Goal: Contribute content

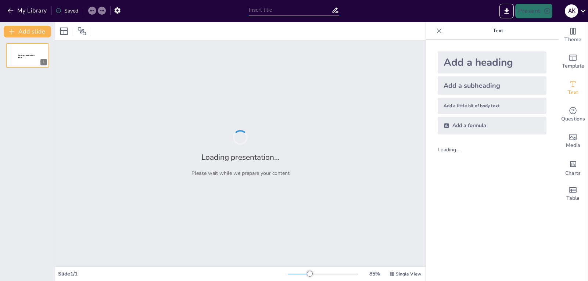
type input "Театральне мистецтво в Давній Греції та [GEOGRAPHIC_DATA]"
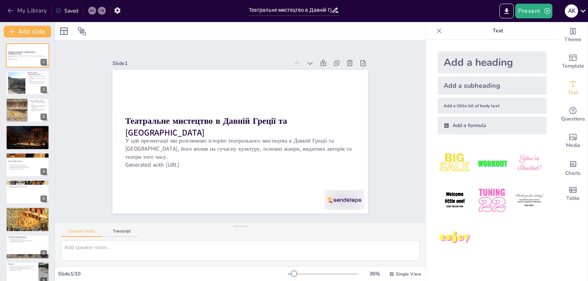
click at [17, 10] on button "My Library" at bounding box center [28, 11] width 44 height 12
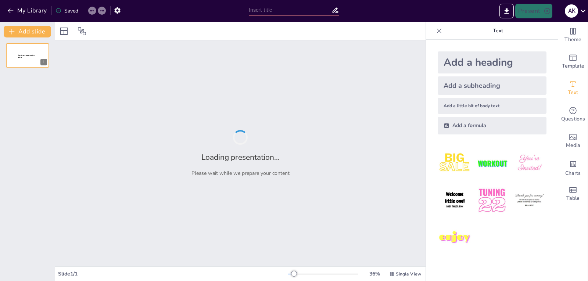
type input "Любов у творах [PERSON_NAME]: Аналіз основних мотивів"
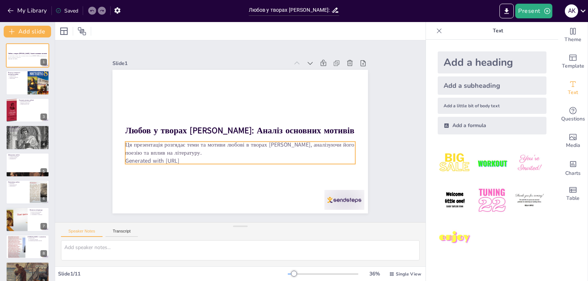
click at [183, 159] on p "Generated with [URL]" at bounding box center [230, 159] width 221 height 79
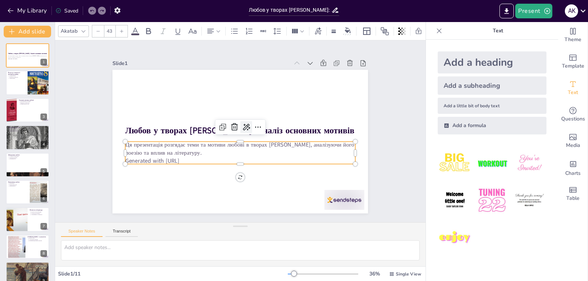
click at [243, 125] on icon at bounding box center [248, 129] width 10 height 9
click at [244, 148] on span "Rewrite" at bounding box center [251, 149] width 18 height 7
click at [244, 125] on icon at bounding box center [248, 129] width 10 height 9
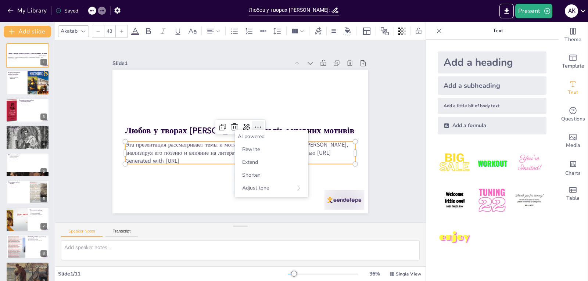
click at [249, 144] on icon at bounding box center [244, 148] width 9 height 9
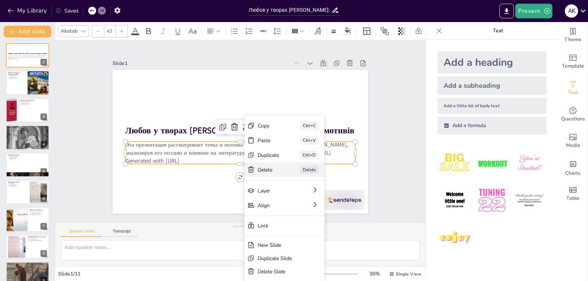
click at [256, 223] on div "[PERSON_NAME]" at bounding box center [248, 257] width 65 height 69
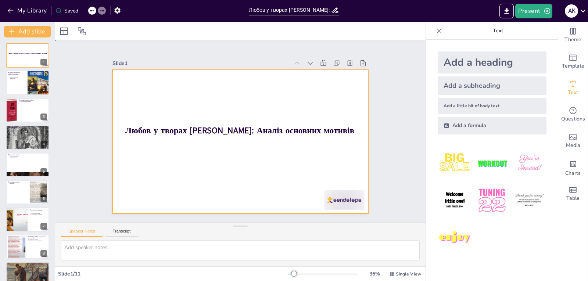
click at [235, 145] on div at bounding box center [233, 139] width 286 height 278
click at [134, 142] on div at bounding box center [236, 140] width 292 height 235
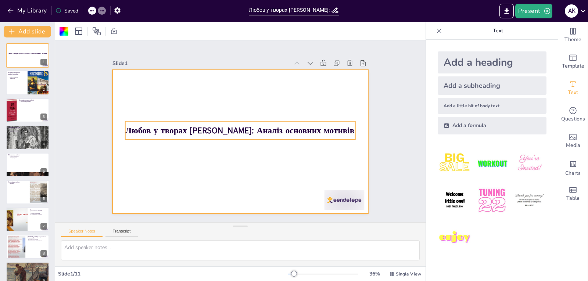
click at [303, 127] on strong "Любов у творах [PERSON_NAME]: Аналіз основних мотивів" at bounding box center [241, 130] width 125 height 204
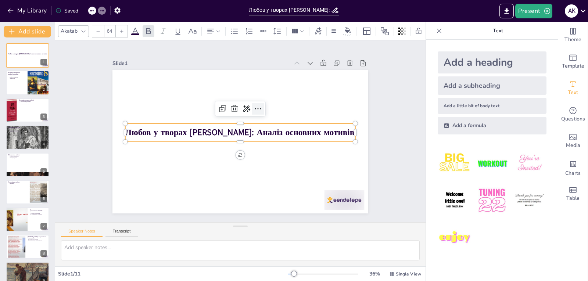
click at [261, 138] on icon at bounding box center [266, 143] width 10 height 10
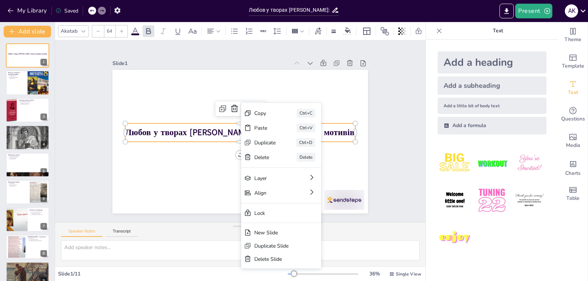
click at [252, 110] on icon at bounding box center [257, 115] width 10 height 10
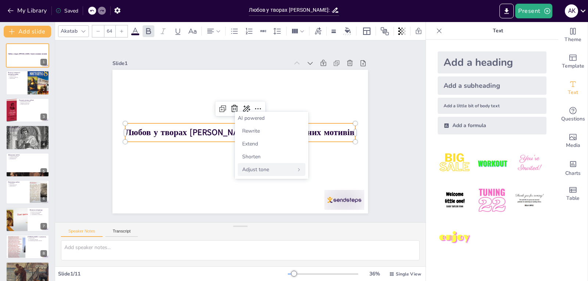
click at [301, 171] on div "Adjust tone" at bounding box center [272, 169] width 68 height 13
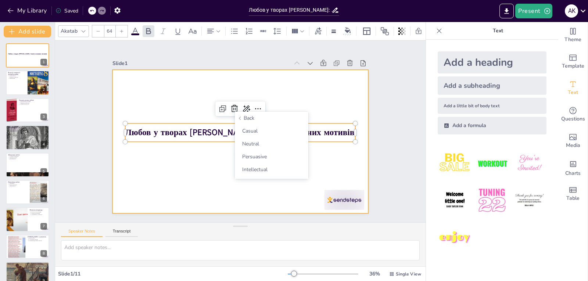
click at [280, 186] on div at bounding box center [230, 132] width 170 height 269
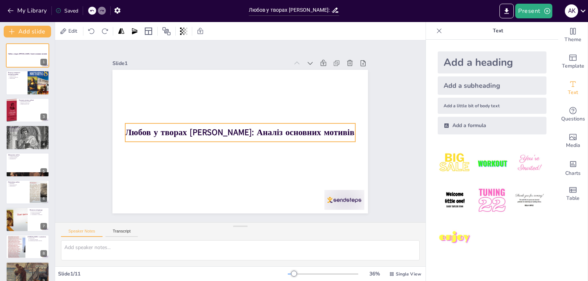
click at [179, 135] on strong "Любов у творах [PERSON_NAME]: Аналіз основних мотивів" at bounding box center [241, 132] width 222 height 82
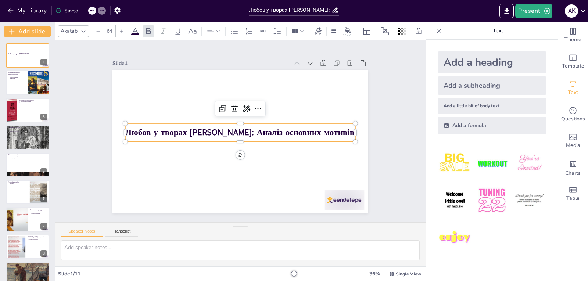
click at [299, 132] on strong "Любов у творах [PERSON_NAME]: Аналіз основних мотивів" at bounding box center [239, 132] width 204 height 125
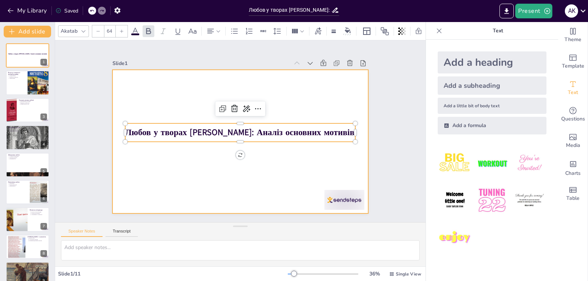
click at [281, 152] on div at bounding box center [236, 141] width 287 height 216
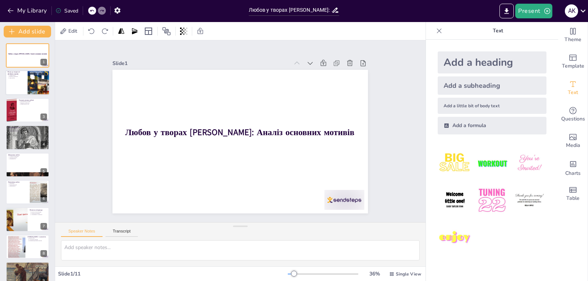
click at [22, 83] on div at bounding box center [28, 83] width 44 height 25
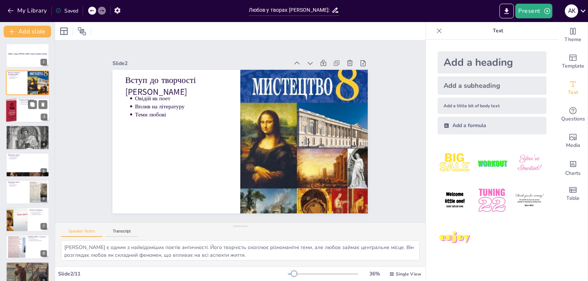
click at [24, 109] on div at bounding box center [28, 110] width 44 height 25
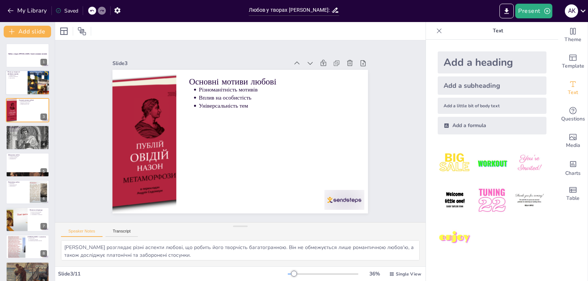
click at [22, 89] on div at bounding box center [28, 83] width 44 height 25
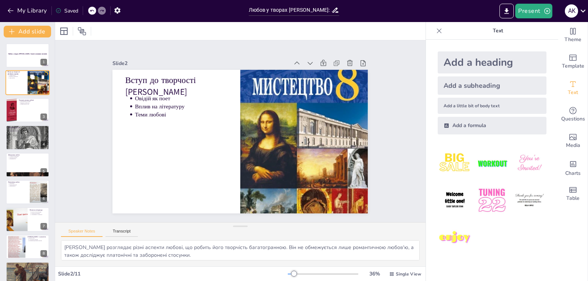
type textarea "[PERSON_NAME] є одним з найвідоміших поетів античності. Його творчість охоплює …"
click at [247, 166] on p "Вступ до творчості [PERSON_NAME]" at bounding box center [299, 183] width 104 height 35
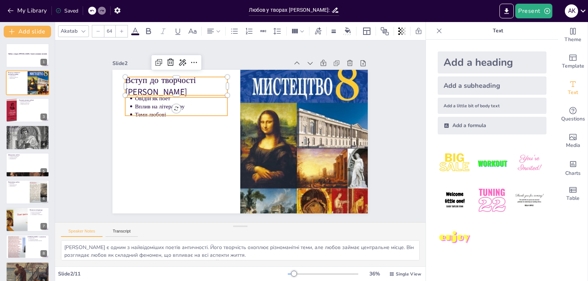
click at [153, 103] on p "Вплив на літературу" at bounding box center [197, 84] width 88 height 45
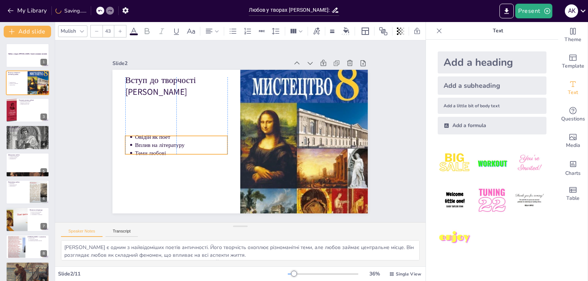
drag, startPoint x: 152, startPoint y: 104, endPoint x: 150, endPoint y: 142, distance: 38.6
click at [150, 142] on p "Вплив на літературу" at bounding box center [180, 139] width 93 height 18
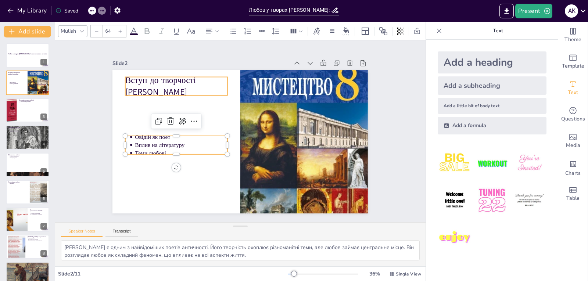
click at [165, 87] on p "Вступ до творчості [PERSON_NAME]" at bounding box center [193, 69] width 104 height 54
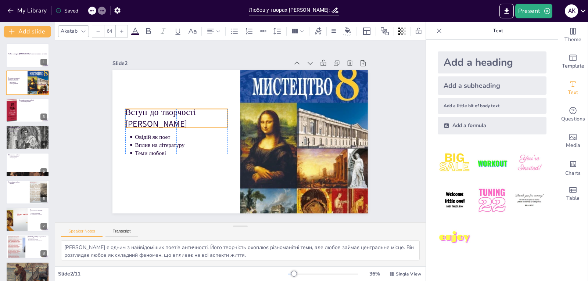
drag, startPoint x: 163, startPoint y: 87, endPoint x: 162, endPoint y: 119, distance: 32.0
click at [162, 119] on p "Вступ до творчості [PERSON_NAME]" at bounding box center [191, 88] width 100 height 72
click at [154, 135] on p "Овідій як поет" at bounding box center [184, 112] width 88 height 45
type input "43"
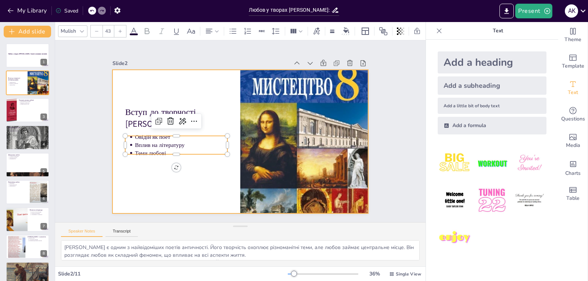
click at [219, 168] on div at bounding box center [233, 139] width 286 height 278
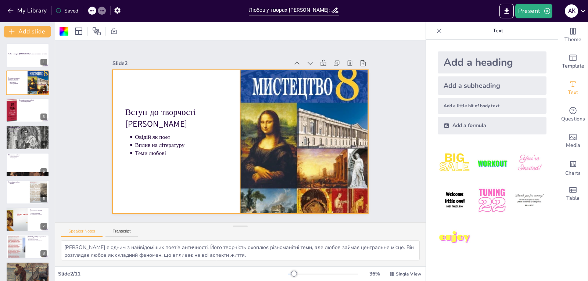
click at [292, 143] on div at bounding box center [290, 172] width 201 height 221
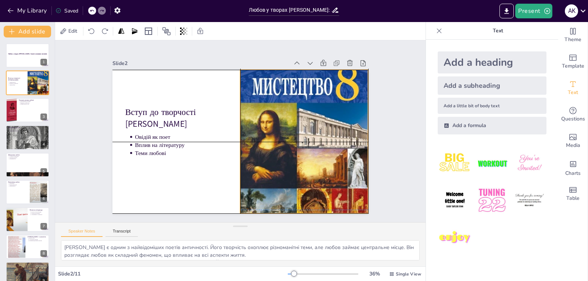
click at [292, 145] on div at bounding box center [290, 172] width 201 height 221
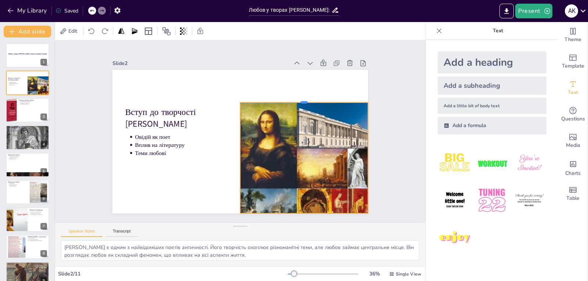
drag, startPoint x: 298, startPoint y: 67, endPoint x: 299, endPoint y: 100, distance: 32.7
click at [299, 105] on div at bounding box center [309, 150] width 99 height 90
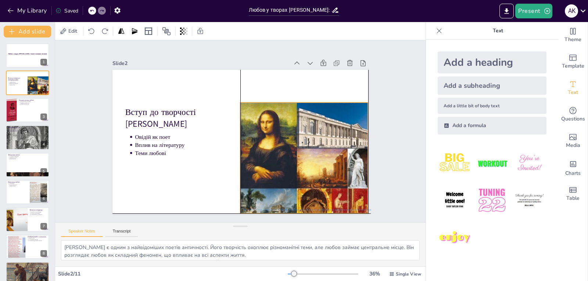
click at [301, 140] on div at bounding box center [290, 172] width 201 height 221
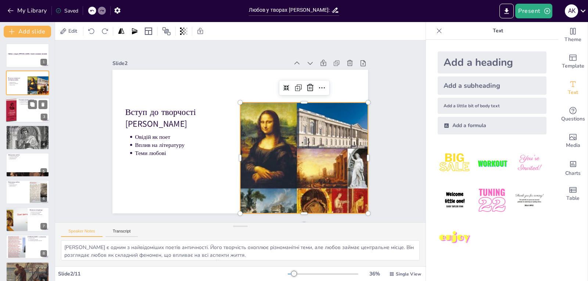
click at [25, 111] on div at bounding box center [28, 110] width 44 height 25
type textarea "[PERSON_NAME] розглядає різні аспекти любові, що робить його творчість багатогр…"
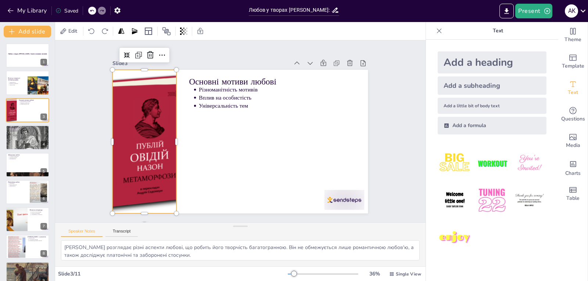
click at [260, 147] on div at bounding box center [336, 131] width 152 height 157
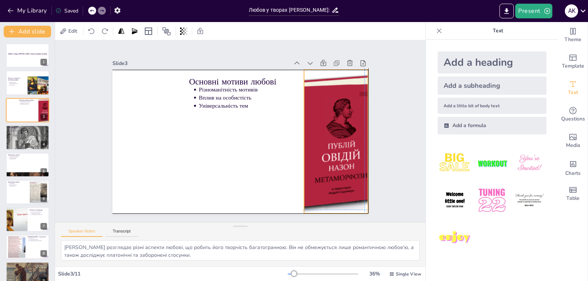
drag, startPoint x: 138, startPoint y: 150, endPoint x: 329, endPoint y: 148, distance: 190.7
click at [299, 150] on div at bounding box center [219, 226] width 157 height 152
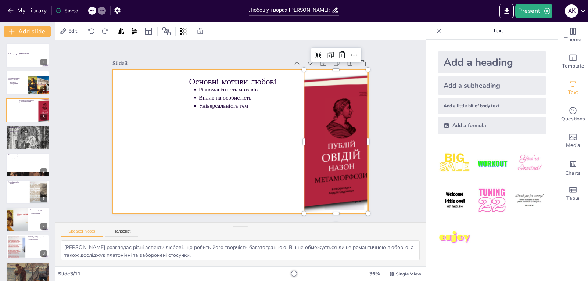
click at [226, 97] on p "Вплив на особистість" at bounding box center [285, 111] width 151 height 56
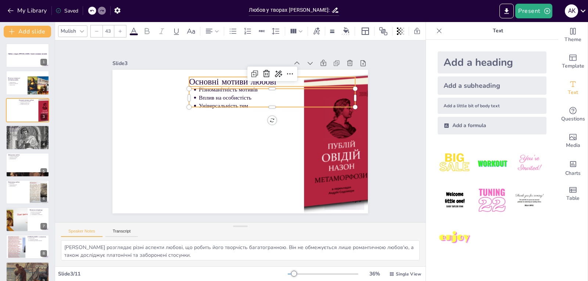
click at [217, 79] on p "Основні мотиви любові" at bounding box center [289, 99] width 156 height 79
click at [220, 141] on p "Вплив на особистість" at bounding box center [220, 176] width 146 height 71
type input "43"
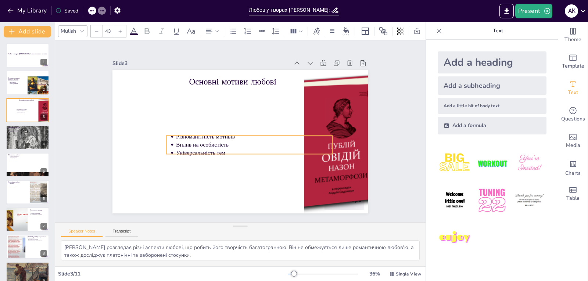
drag, startPoint x: 223, startPoint y: 95, endPoint x: 200, endPoint y: 142, distance: 52.2
click at [200, 142] on p "Вплив на особистість" at bounding box center [249, 148] width 151 height 56
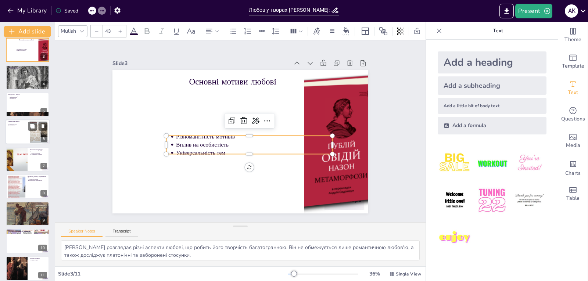
scroll to position [66, 0]
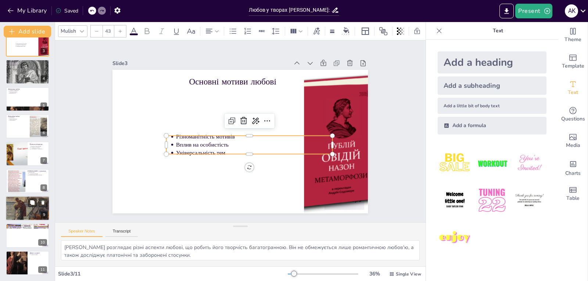
click at [28, 216] on div at bounding box center [28, 209] width 44 height 28
type textarea "[PERSON_NAME] розглядає любов як складний феномен, що вимагає глибокого розумін…"
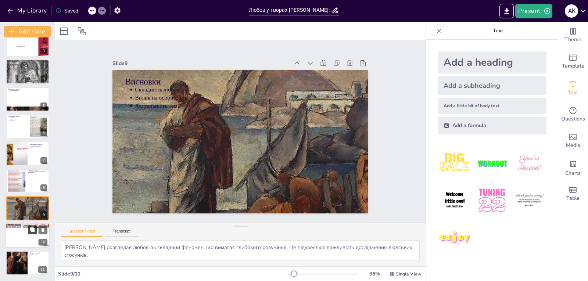
click at [30, 231] on icon at bounding box center [32, 229] width 5 height 5
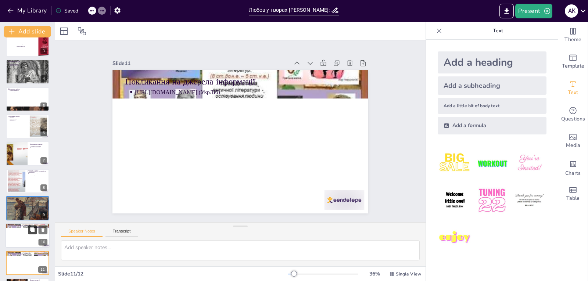
scroll to position [93, 0]
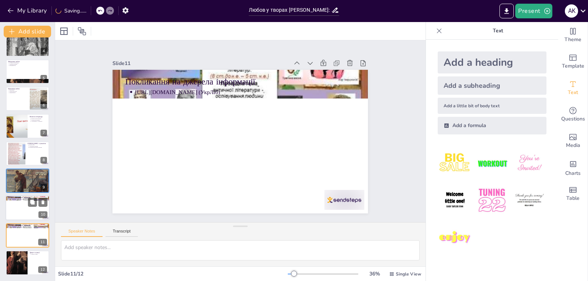
click at [24, 206] on div at bounding box center [28, 208] width 44 height 25
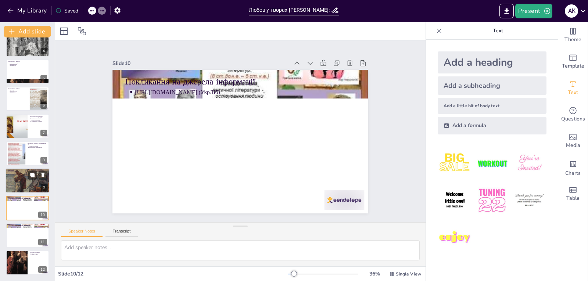
click at [22, 187] on div at bounding box center [28, 181] width 44 height 28
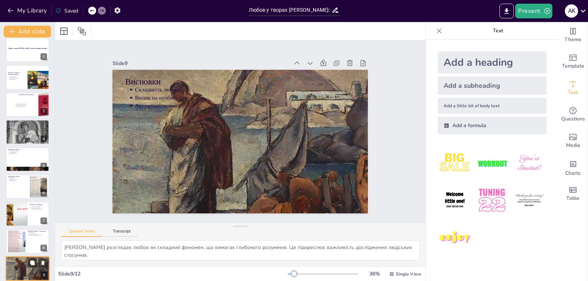
scroll to position [0, 0]
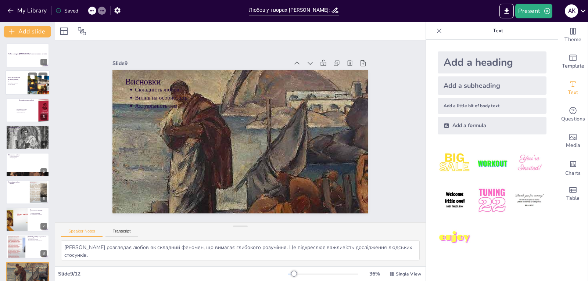
click at [22, 86] on div at bounding box center [28, 83] width 44 height 25
type textarea "[PERSON_NAME] є одним з найвідоміших поетів античності. Його творчість охоплює …"
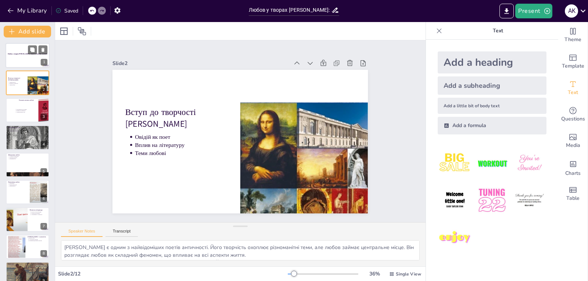
click at [20, 55] on div "Любов у творах [PERSON_NAME]: Аналіз основних мотивів" at bounding box center [28, 54] width 40 height 3
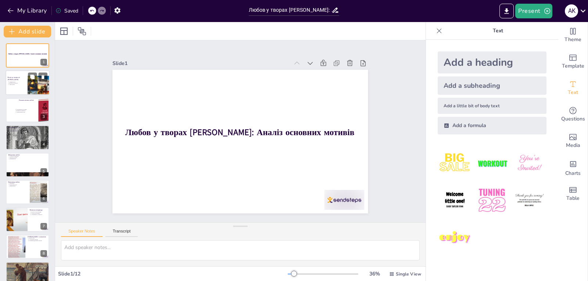
click at [21, 88] on div at bounding box center [28, 83] width 44 height 25
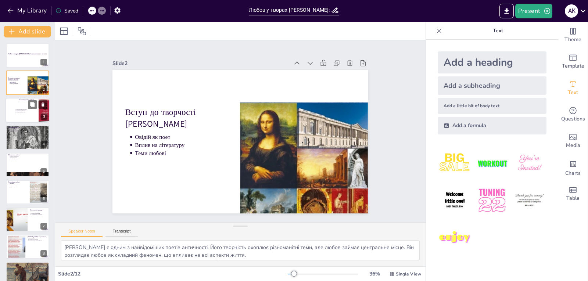
click at [24, 109] on p "Різноманітність мотивів" at bounding box center [30, 109] width 27 height 1
type textarea "[PERSON_NAME] розглядає різні аспекти любові, що робить його творчість багатогр…"
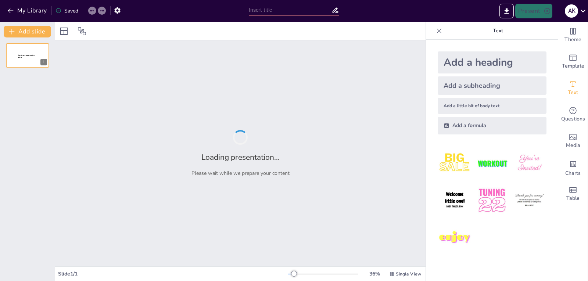
type input "Театральне мистецтво в Давній Греції та Римі"
